Goal: Transaction & Acquisition: Purchase product/service

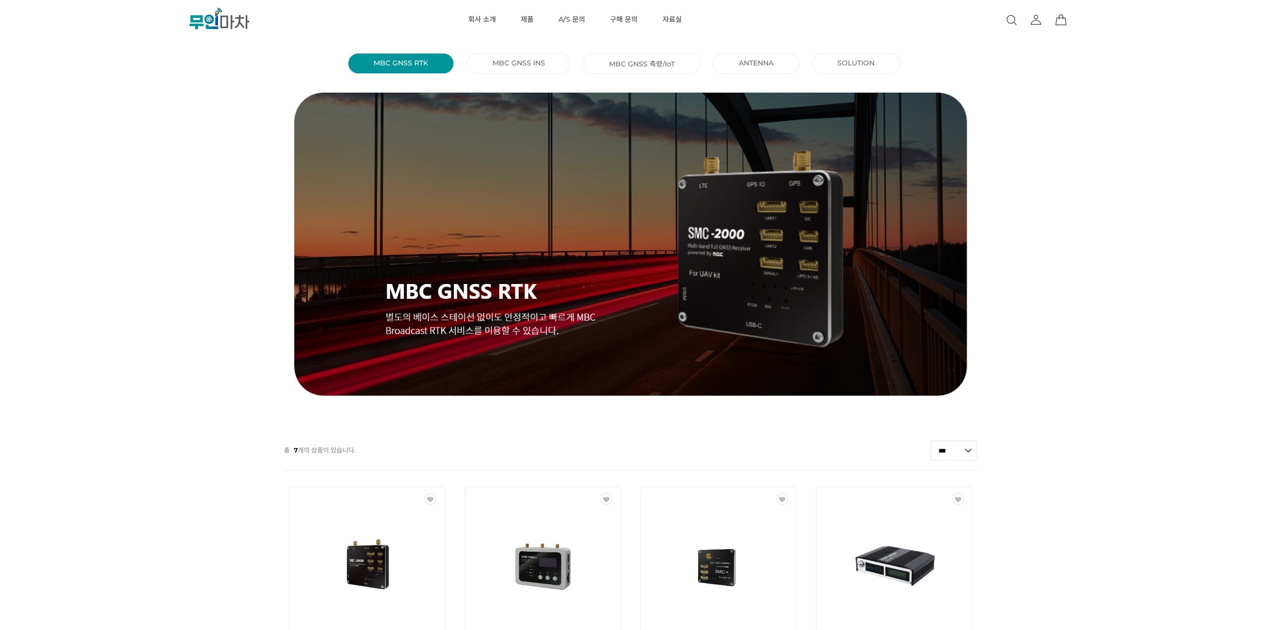
click at [1031, 253] on div "MBC GNSS RTK () MBC GNSS INS () MBC GNSS 측량/IoT () ANTENNA () SOLUTION () 총 7 개…" at bounding box center [630, 537] width 1261 height 975
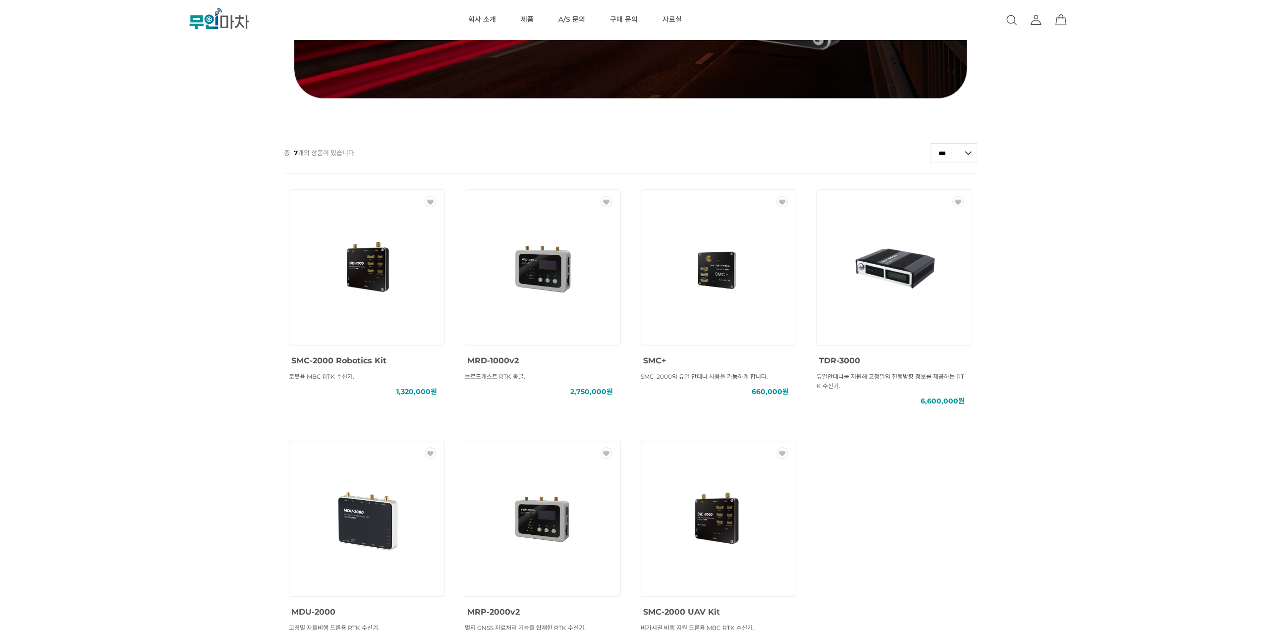
scroll to position [496, 0]
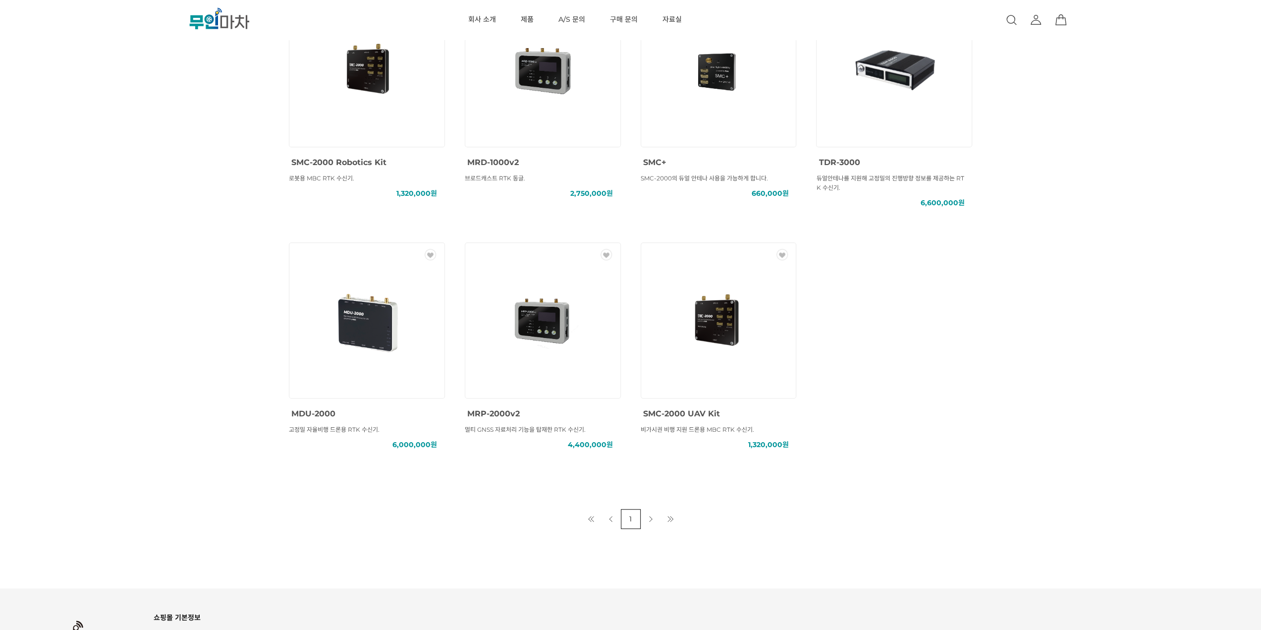
click at [720, 344] on img at bounding box center [718, 320] width 89 height 89
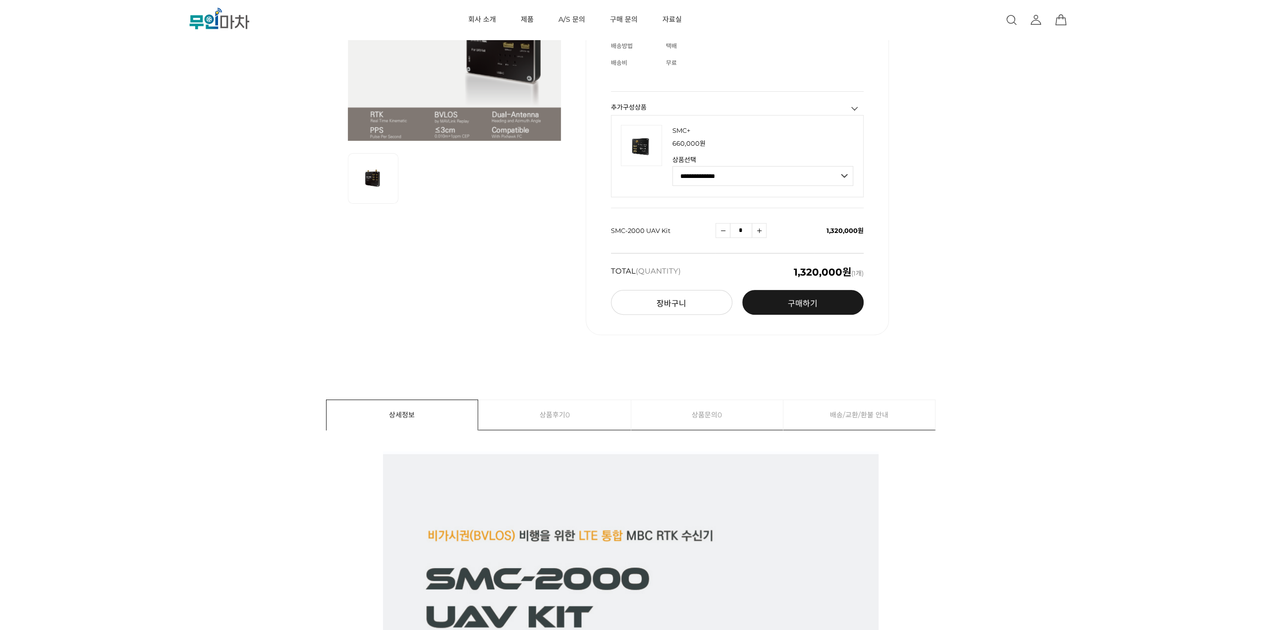
scroll to position [149, 0]
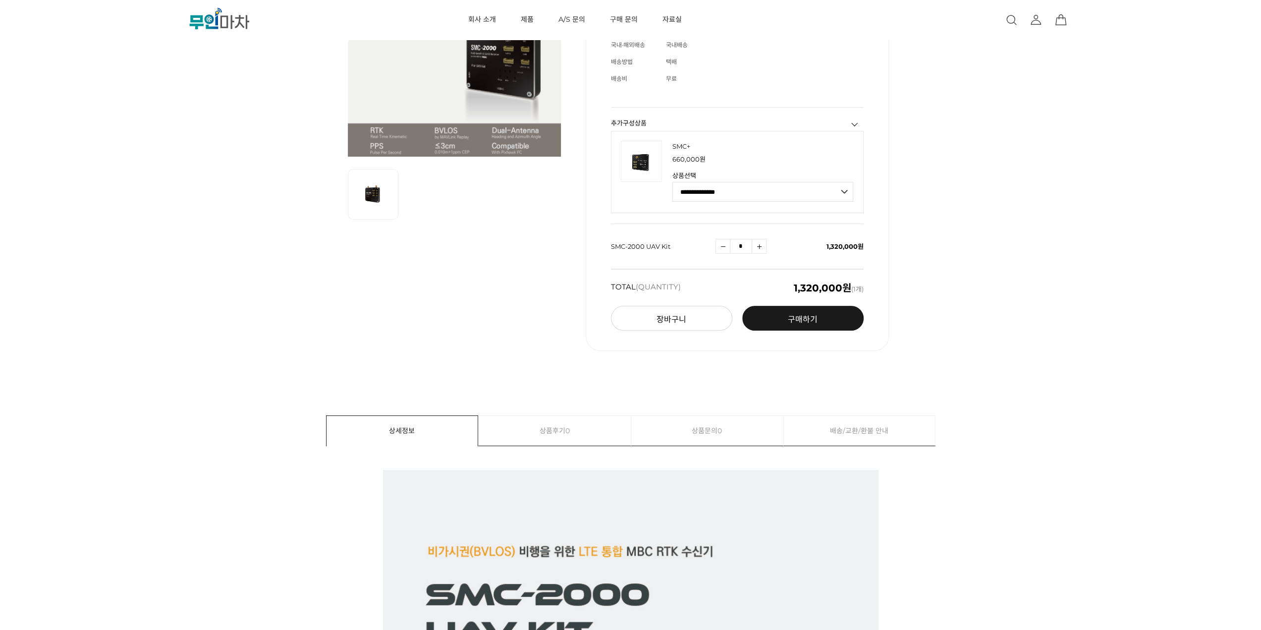
click at [784, 186] on select "**********" at bounding box center [763, 192] width 181 height 20
select select "**********"
click at [673, 182] on select "**********" at bounding box center [763, 192] width 181 height 20
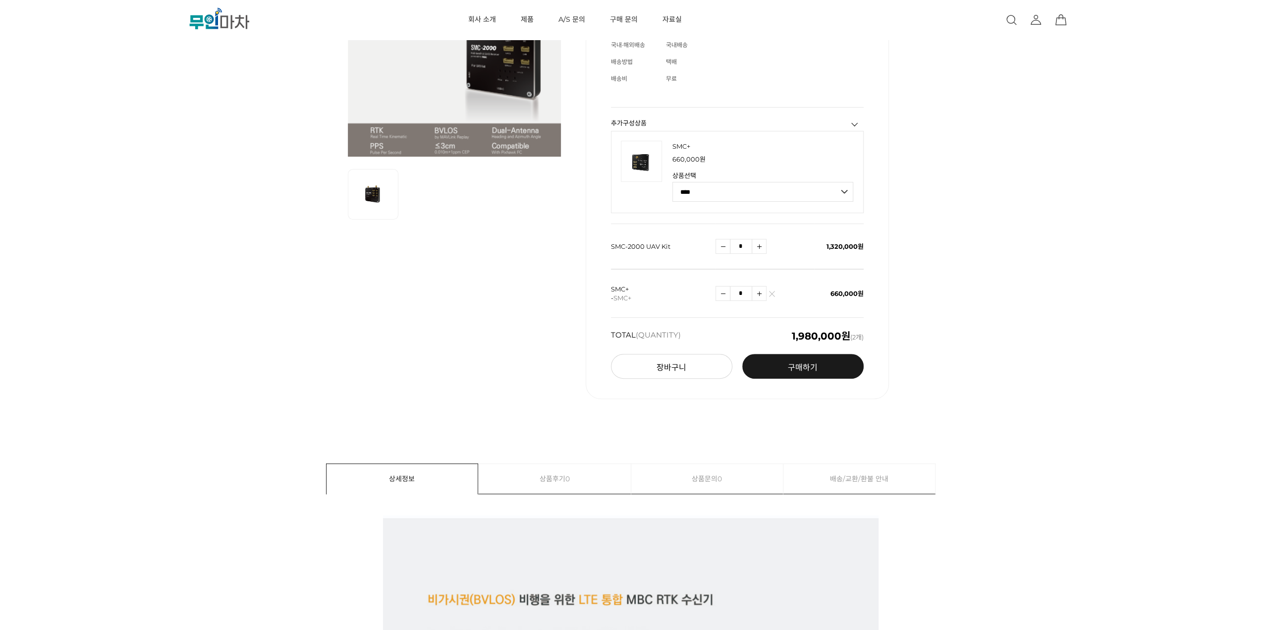
click at [984, 243] on div "SMC-2000 UAV Kit (해외배송 가능상품) 기본 정보 상품명 SMC-2000 UAV Kit 상품요약정보 비가시권 비행 지원 드론용 M…" at bounding box center [630, 162] width 1135 height 523
click at [1011, 99] on div "SMC-2000 UAV Kit (해외배송 가능상품) 기본 정보 상품명 SMC-2000 UAV Kit 상품요약정보 비가시권 비행 지원 드론용 M…" at bounding box center [630, 162] width 1135 height 523
click at [993, 228] on div "SMC-2000 UAV Kit (해외배송 가능상품) 기본 정보 상품명 SMC-2000 UAV Kit 상품요약정보 비가시권 비행 지원 드론용 M…" at bounding box center [630, 162] width 1135 height 523
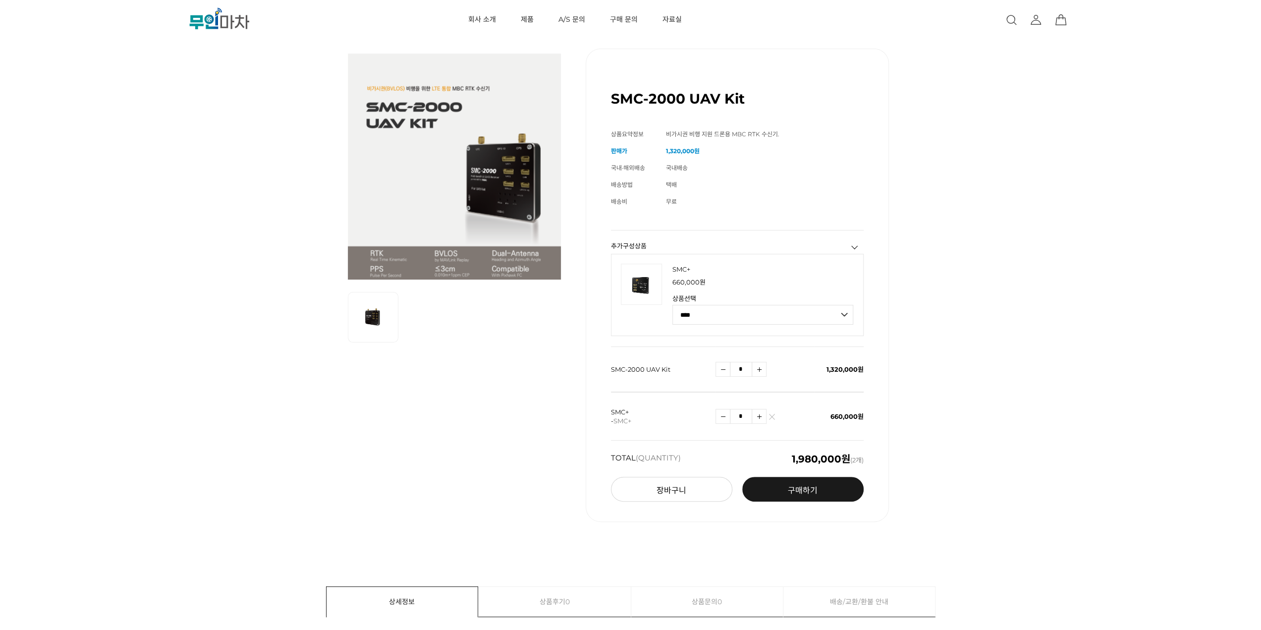
scroll to position [0, 0]
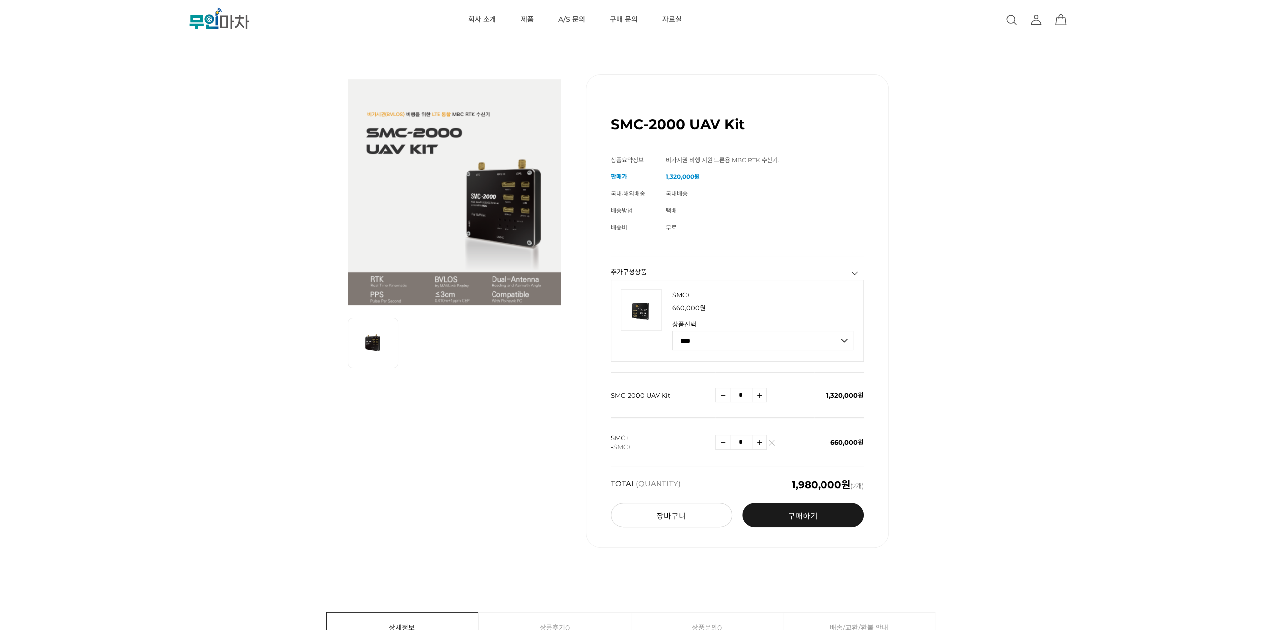
click at [889, 238] on div "SMC-2000 UAV Kit (해외배송 가능상품) 기본 정보 상품명 SMC-2000 UAV Kit 상품요약정보 비가시권 비행 지원 드론용 M…" at bounding box center [630, 311] width 1135 height 523
click at [937, 233] on div "SMC-2000 UAV Kit (해외배송 가능상품) 기본 정보 상품명 SMC-2000 UAV Kit 상품요약정보 비가시권 비행 지원 드론용 M…" at bounding box center [630, 311] width 1135 height 523
click at [882, 166] on div "SMC-2000 UAV Kit (해외배송 가능상품) 기본 정보 상품명 SMC-2000 UAV Kit 상품요약정보 비가시권 비행 지원 드론용 M…" at bounding box center [737, 310] width 303 height 473
click at [955, 275] on div "SMC-2000 UAV Kit (해외배송 가능상품) 기본 정보 상품명 SMC-2000 UAV Kit 상품요약정보 비가시권 비행 지원 드론용 M…" at bounding box center [630, 311] width 1135 height 523
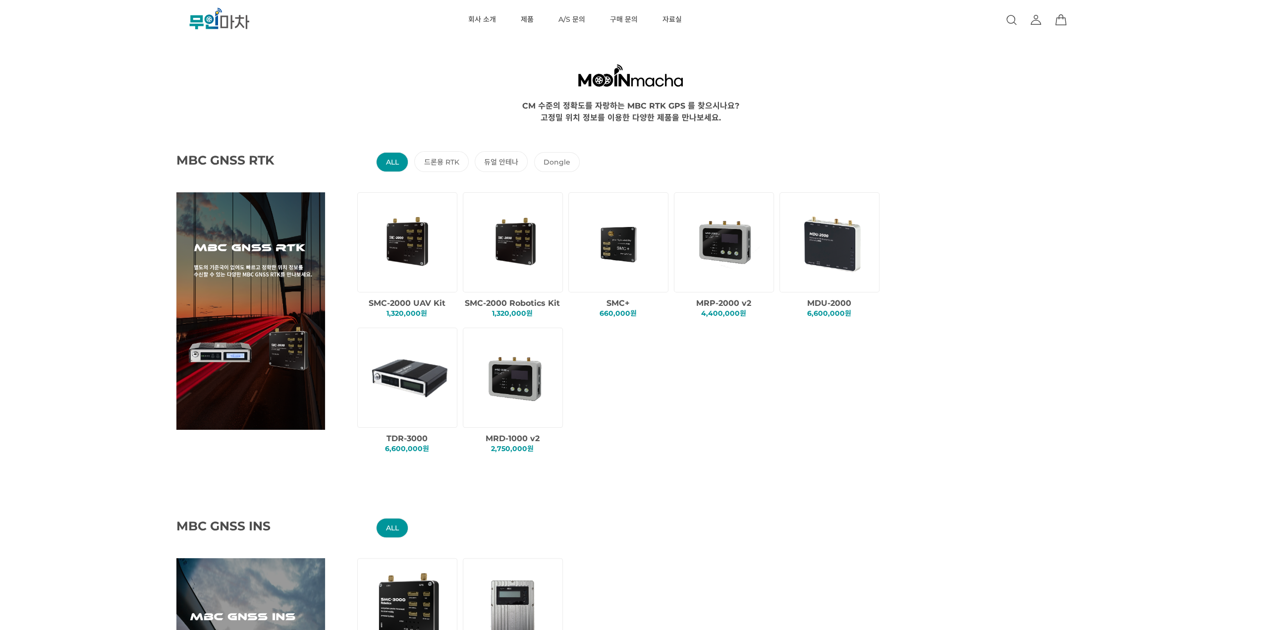
click at [424, 240] on img at bounding box center [409, 242] width 85 height 85
